Goal: Check status: Check status

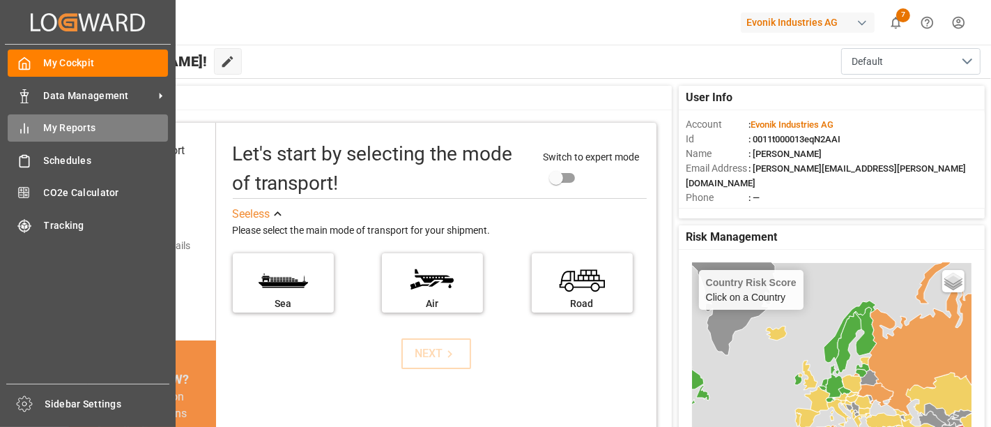
click at [85, 124] on span "My Reports" at bounding box center [106, 128] width 125 height 15
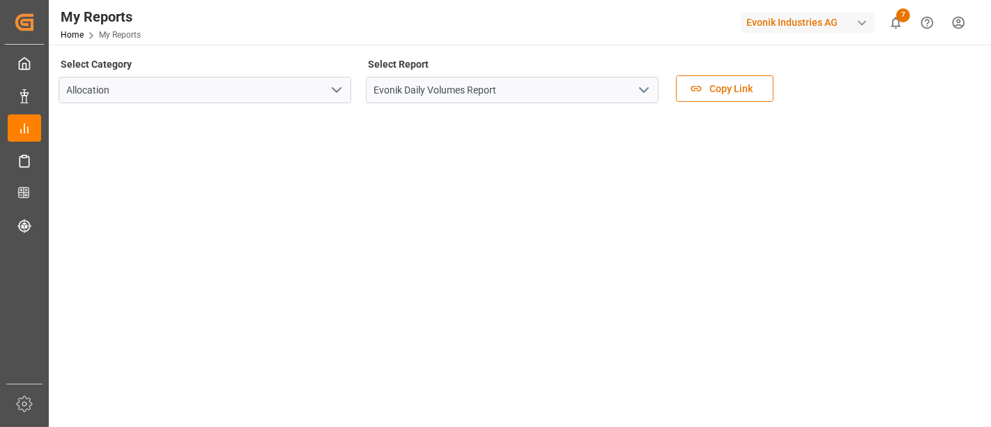
click at [643, 89] on icon "open menu" at bounding box center [644, 90] width 17 height 17
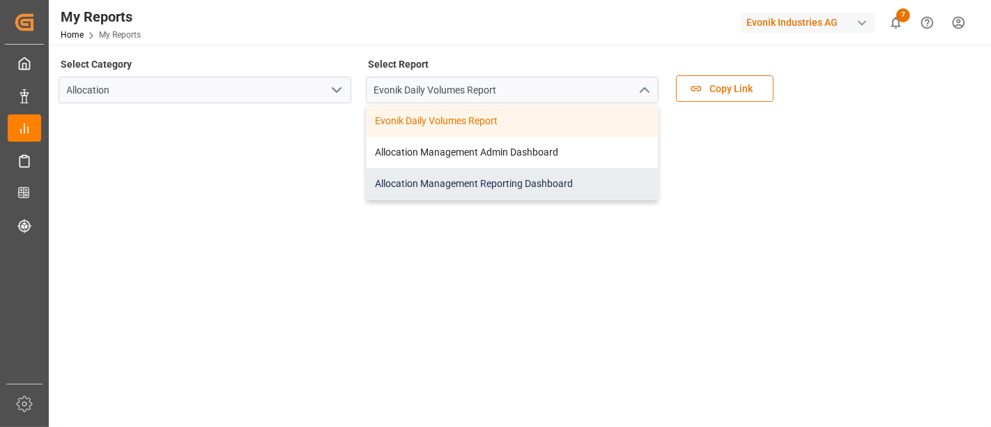
click at [491, 183] on div "Allocation Management Reporting Dashboard" at bounding box center [512, 183] width 291 height 31
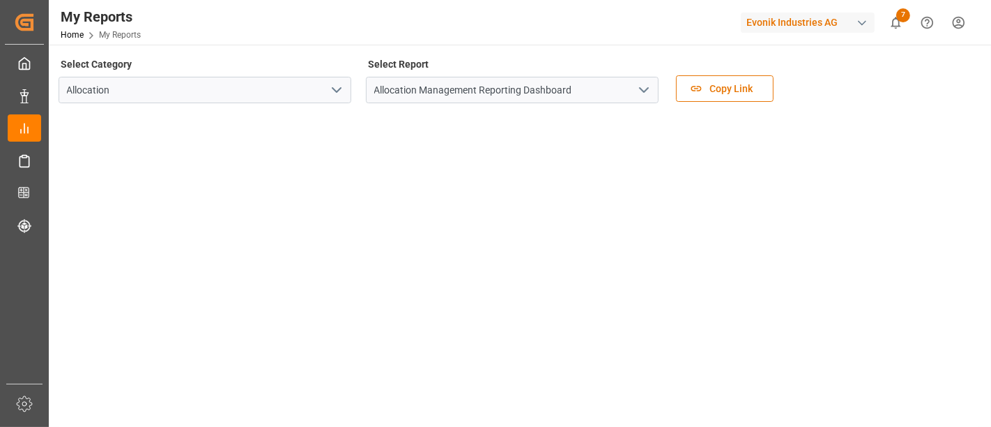
scroll to position [335, 0]
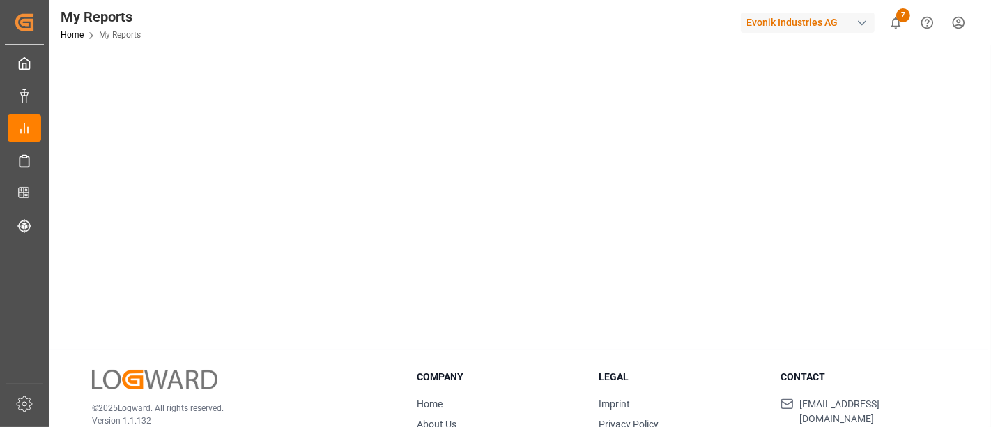
click at [979, 117] on main "Select Category Allocation Select Report Allocation Management Reporting Dashbo…" at bounding box center [519, 30] width 940 height 620
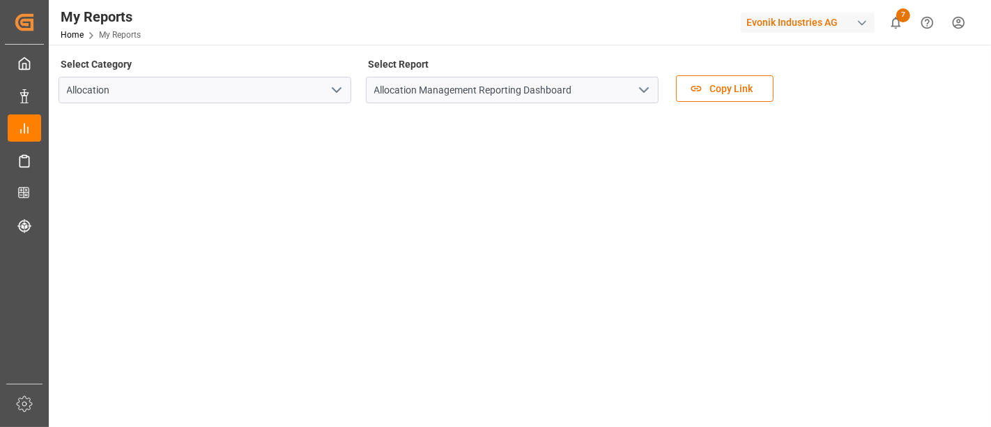
click at [986, 390] on main "Select Category Allocation Select Report Allocation Management Reporting Dashbo…" at bounding box center [519, 364] width 940 height 620
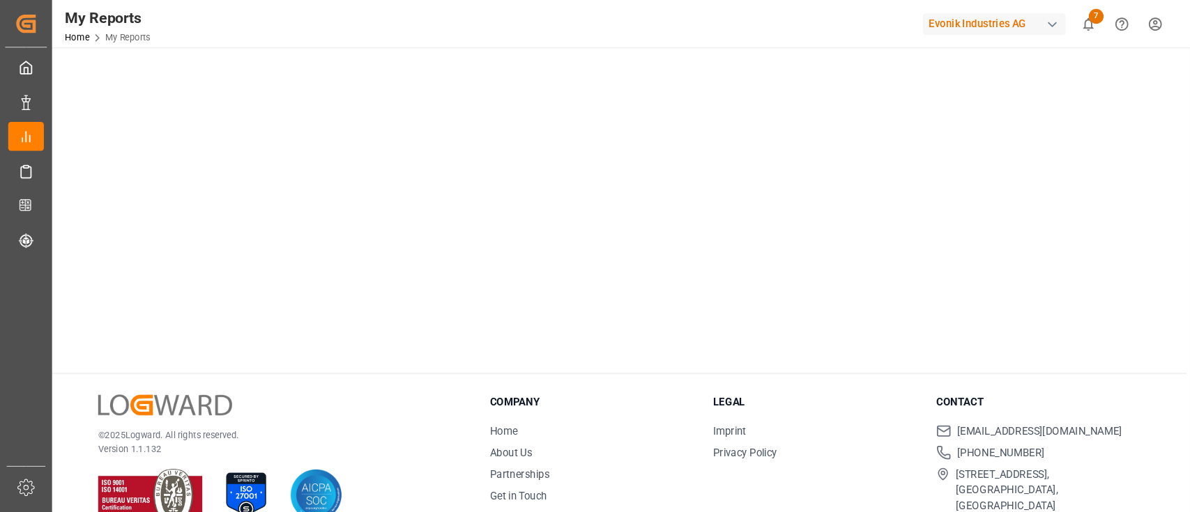
scroll to position [329, 0]
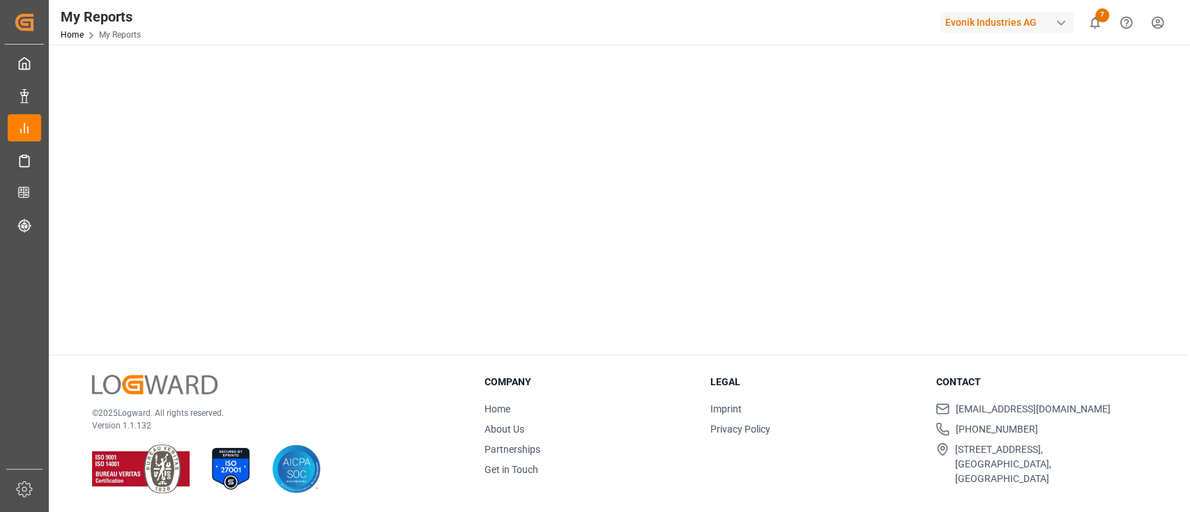
drag, startPoint x: 975, startPoint y: 3, endPoint x: 398, endPoint y: 382, distance: 690.0
click at [398, 382] on div "© 2025 Logward. All rights reserved. Version 1.1.132" at bounding box center [271, 434] width 358 height 119
